Goal: Navigation & Orientation: Find specific page/section

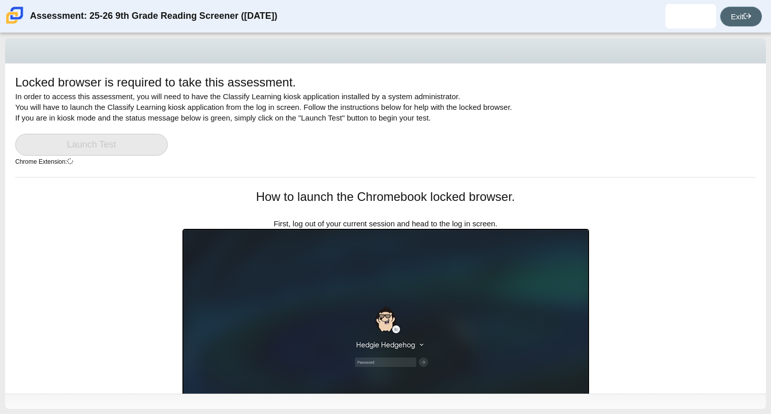
click at [749, 24] on link "Exit" at bounding box center [741, 17] width 42 height 20
click at [729, 13] on link "Exit" at bounding box center [741, 17] width 42 height 20
